Goal: Transaction & Acquisition: Book appointment/travel/reservation

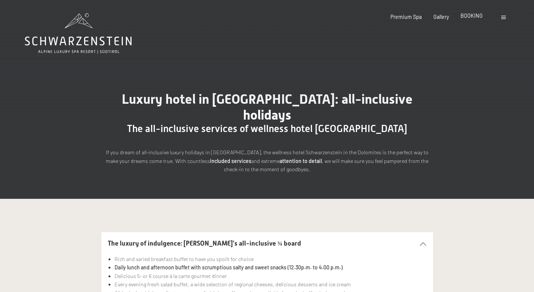
click at [479, 14] on span "BOOKING" at bounding box center [471, 15] width 22 height 6
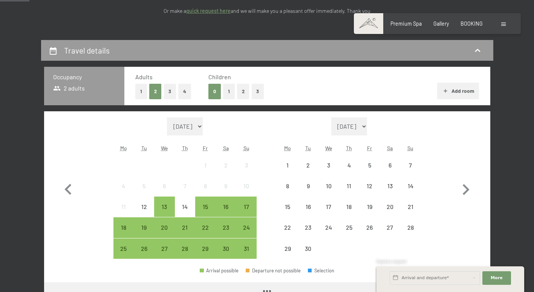
scroll to position [136, 0]
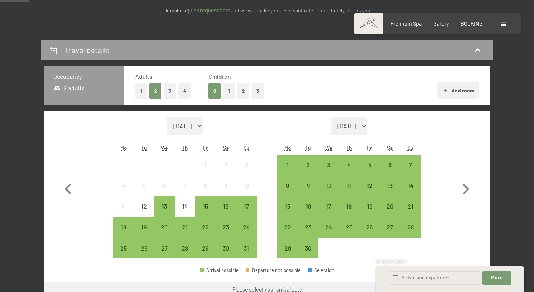
click at [145, 92] on button "1" at bounding box center [141, 90] width 12 height 15
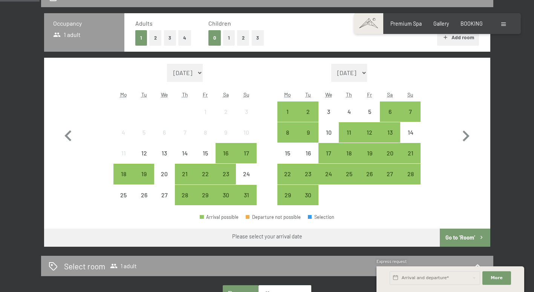
scroll to position [190, 0]
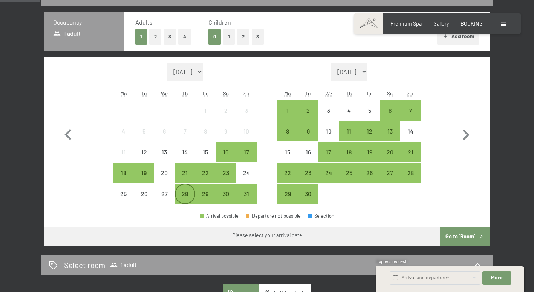
click at [185, 199] on div "28" at bounding box center [185, 200] width 19 height 19
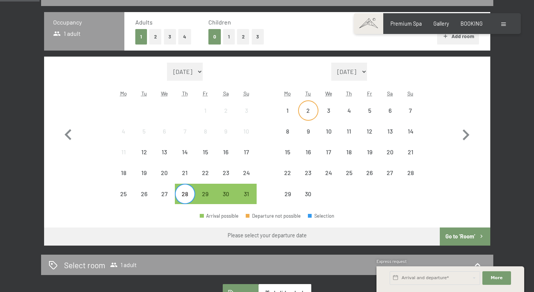
click at [307, 105] on div "2" at bounding box center [308, 110] width 19 height 19
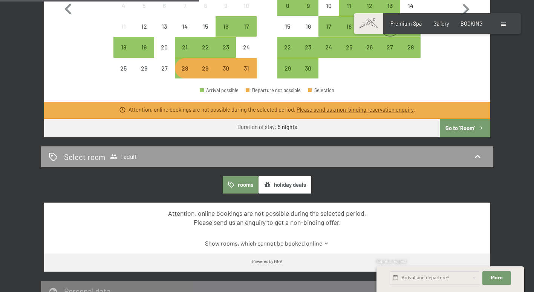
scroll to position [316, 0]
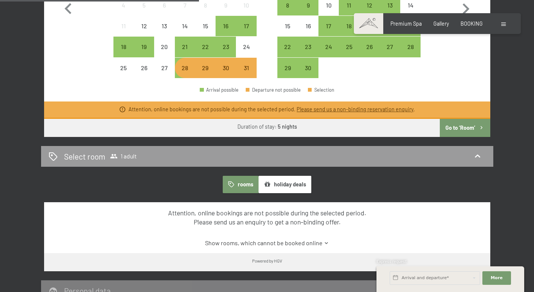
click at [473, 129] on button "Go to ‘Room’" at bounding box center [465, 128] width 50 height 18
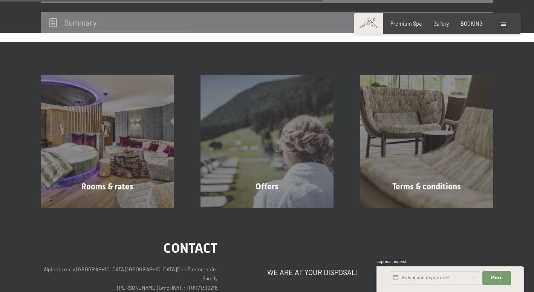
scroll to position [0, 0]
